Goal: Transaction & Acquisition: Purchase product/service

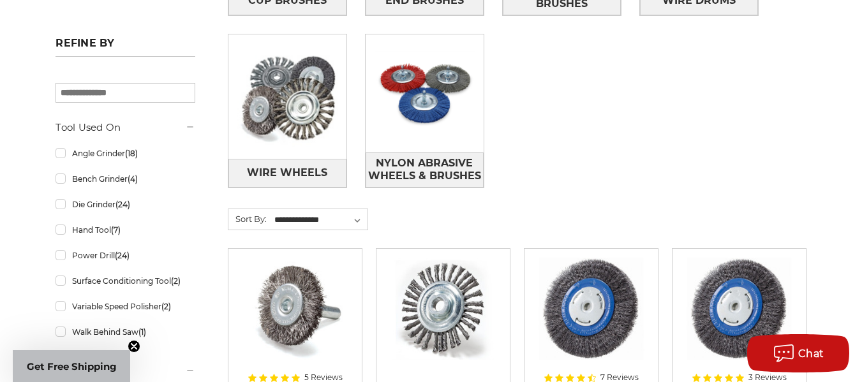
scroll to position [255, 0]
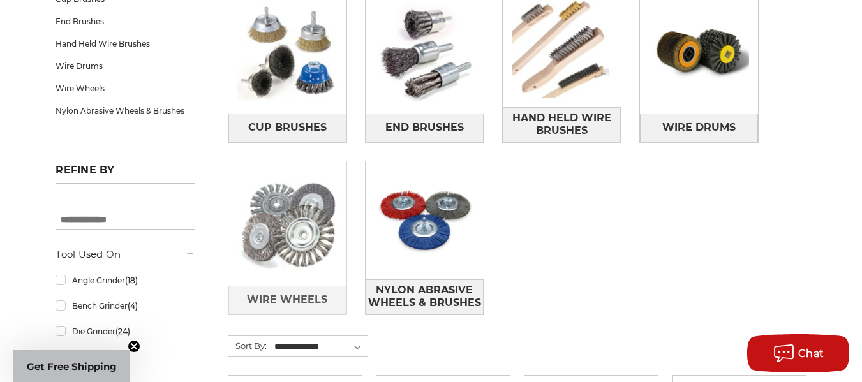
click at [300, 295] on span "Wire Wheels" at bounding box center [287, 300] width 80 height 22
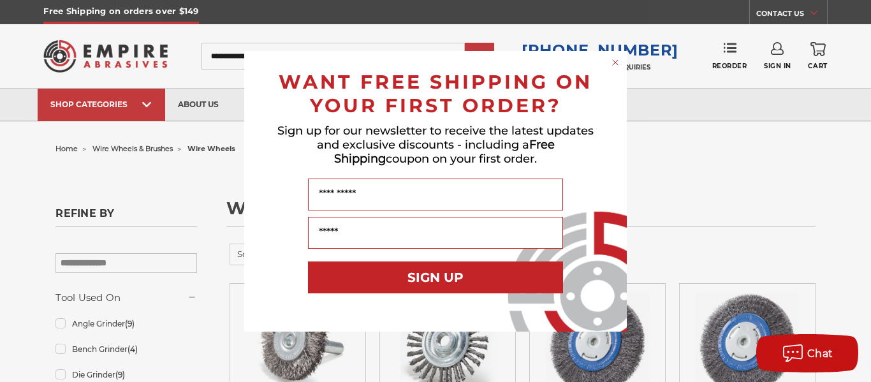
click at [612, 68] on icon "Close dialog" at bounding box center [615, 62] width 13 height 13
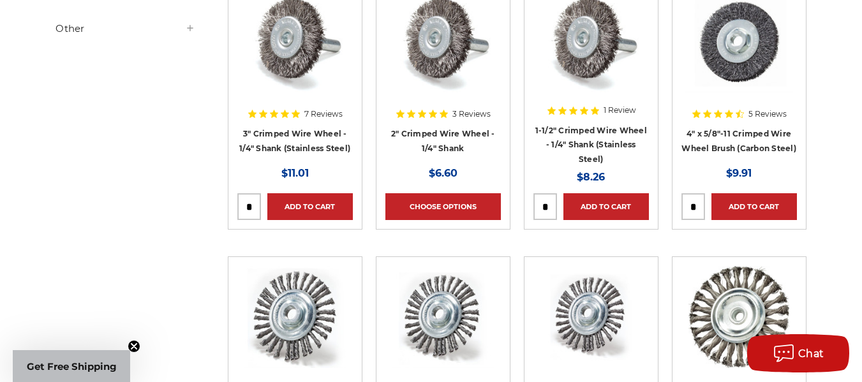
scroll to position [574, 0]
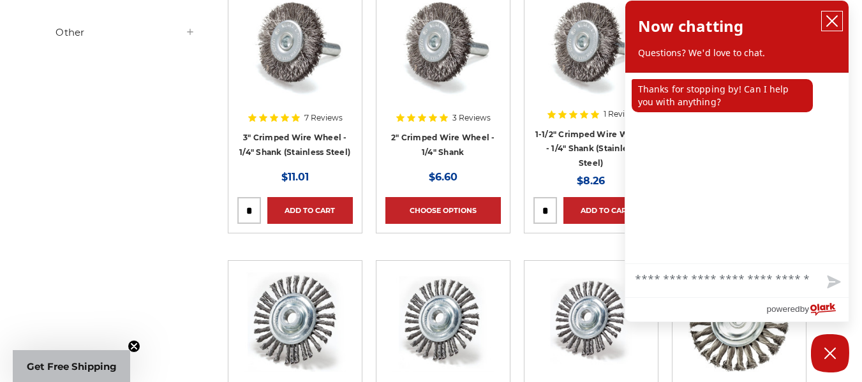
click at [832, 18] on icon "close chatbox" at bounding box center [831, 21] width 13 height 13
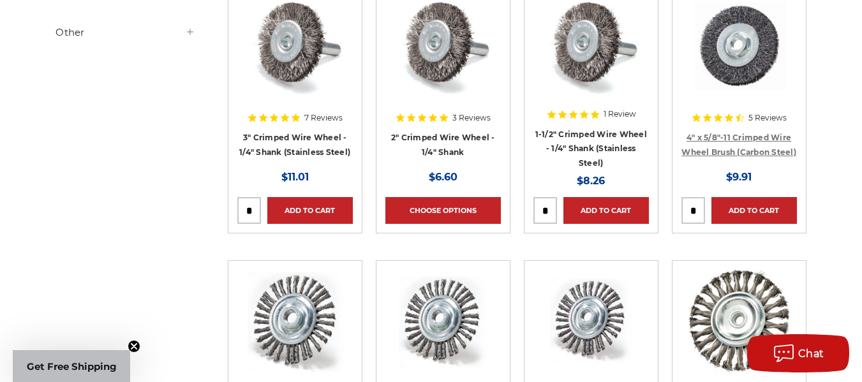
click at [754, 133] on link "4" x 5/8"-11 Crimped Wire Wheel Brush (Carbon Steel)" at bounding box center [738, 145] width 115 height 24
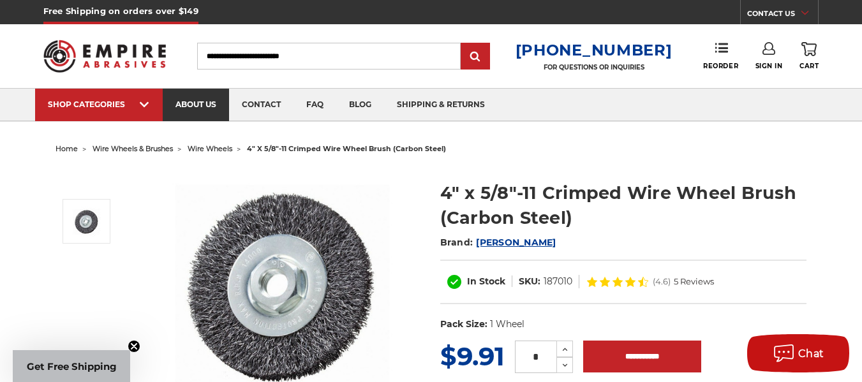
click at [202, 110] on link "about us" at bounding box center [196, 105] width 66 height 33
